Goal: Information Seeking & Learning: Learn about a topic

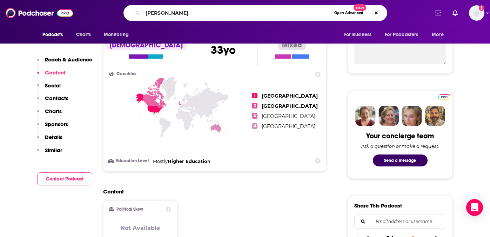
type input "[PERSON_NAME]"
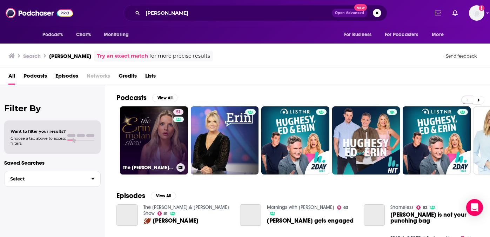
click at [147, 124] on link "51 The [PERSON_NAME] Show" at bounding box center [154, 140] width 68 height 68
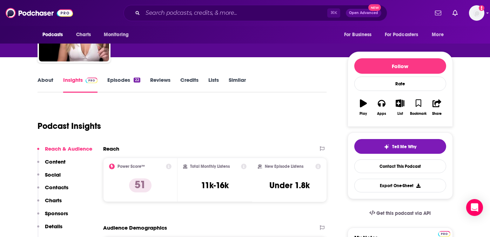
scroll to position [45, 0]
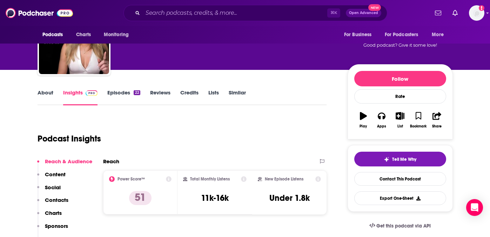
click at [122, 95] on link "Episodes 22" at bounding box center [123, 97] width 33 height 16
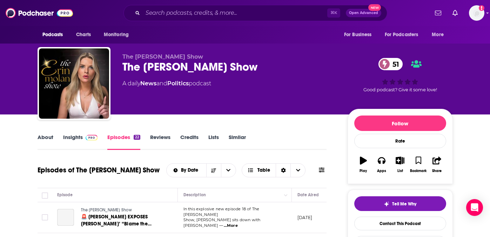
click at [72, 136] on link "Insights" at bounding box center [80, 142] width 35 height 16
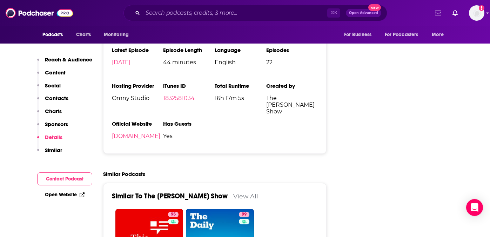
scroll to position [929, 0]
